Goal: Information Seeking & Learning: Understand process/instructions

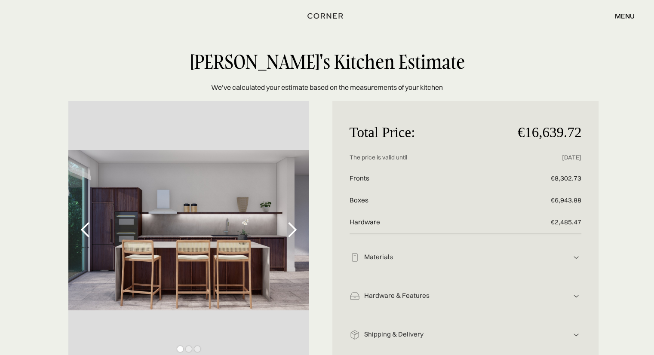
click at [408, 251] on div "Materials Fronts: Wood Veneer, Stained Oak Boxes: engineered wood, matched colo…" at bounding box center [466, 254] width 232 height 39
click at [404, 259] on div "Materials" at bounding box center [466, 257] width 212 height 9
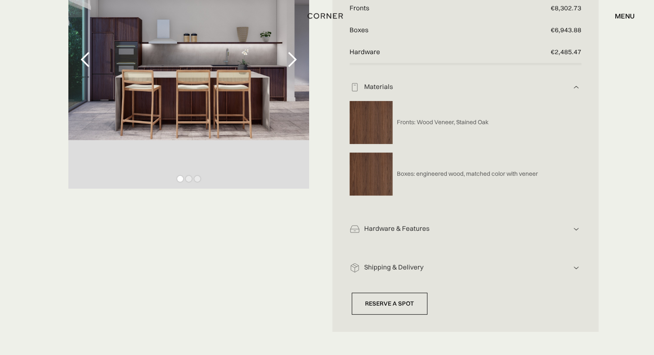
click at [411, 231] on div "Hardware & Features" at bounding box center [466, 228] width 212 height 9
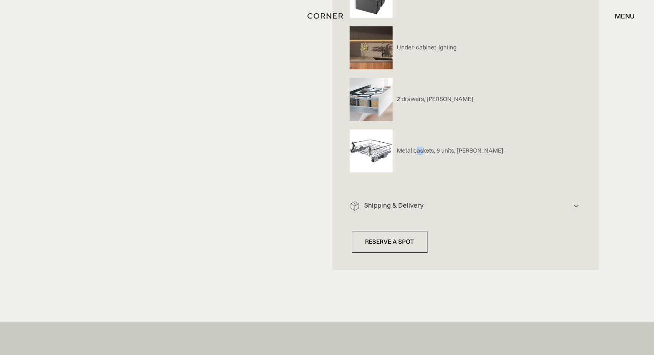
scroll to position [602, 0]
drag, startPoint x: 415, startPoint y: 151, endPoint x: 454, endPoint y: 151, distance: 38.7
click at [454, 151] on p "Metal baskets, 6 units, [PERSON_NAME]" at bounding box center [450, 150] width 107 height 8
click at [455, 151] on p "Metal baskets, 6 units, [PERSON_NAME]" at bounding box center [450, 150] width 107 height 8
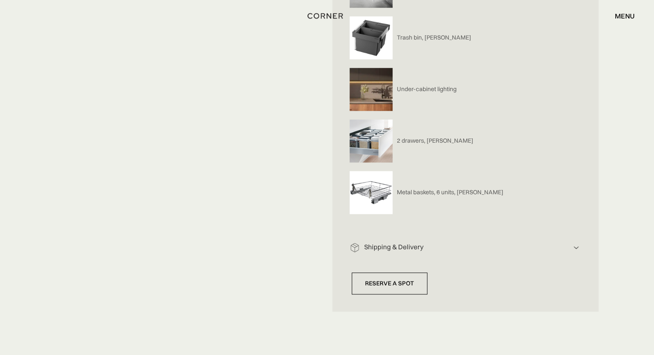
scroll to position [560, 0]
drag, startPoint x: 442, startPoint y: 141, endPoint x: 416, endPoint y: 141, distance: 25.8
click at [416, 141] on p "2 drawers, [PERSON_NAME]" at bounding box center [435, 141] width 77 height 8
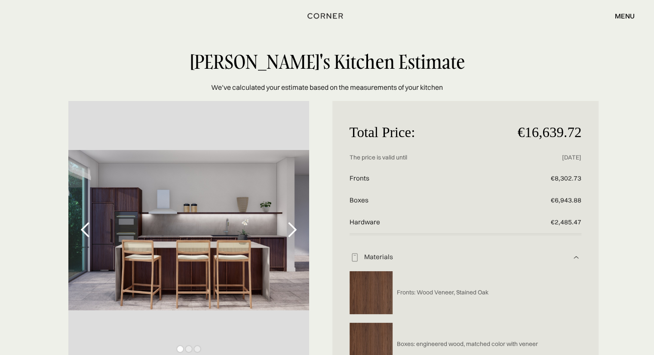
scroll to position [0, 0]
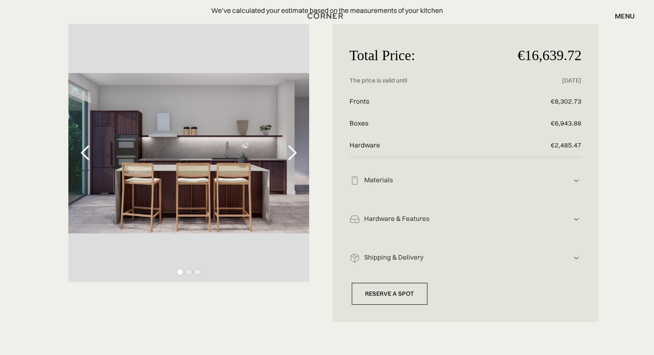
click at [418, 179] on div "Materials" at bounding box center [466, 180] width 212 height 9
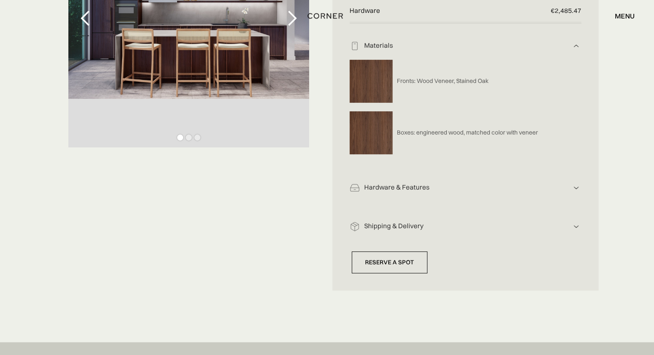
click at [428, 175] on div "Hardware & Features Hardware includes: drawers, handles, functionality Push-to-…" at bounding box center [466, 185] width 232 height 39
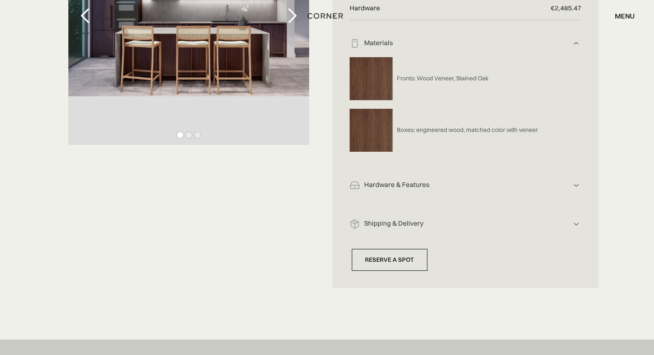
click at [433, 184] on div "Hardware & Features" at bounding box center [466, 185] width 212 height 9
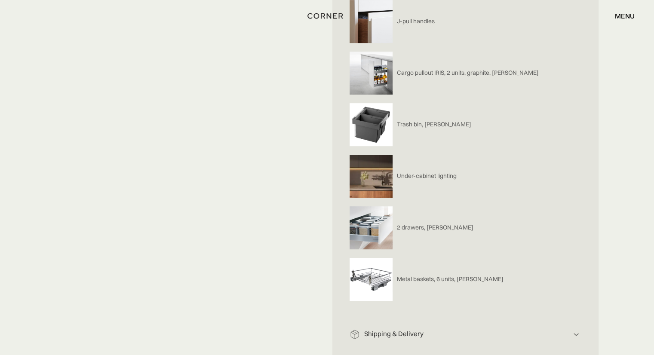
scroll to position [474, 0]
